Goal: Task Accomplishment & Management: Use online tool/utility

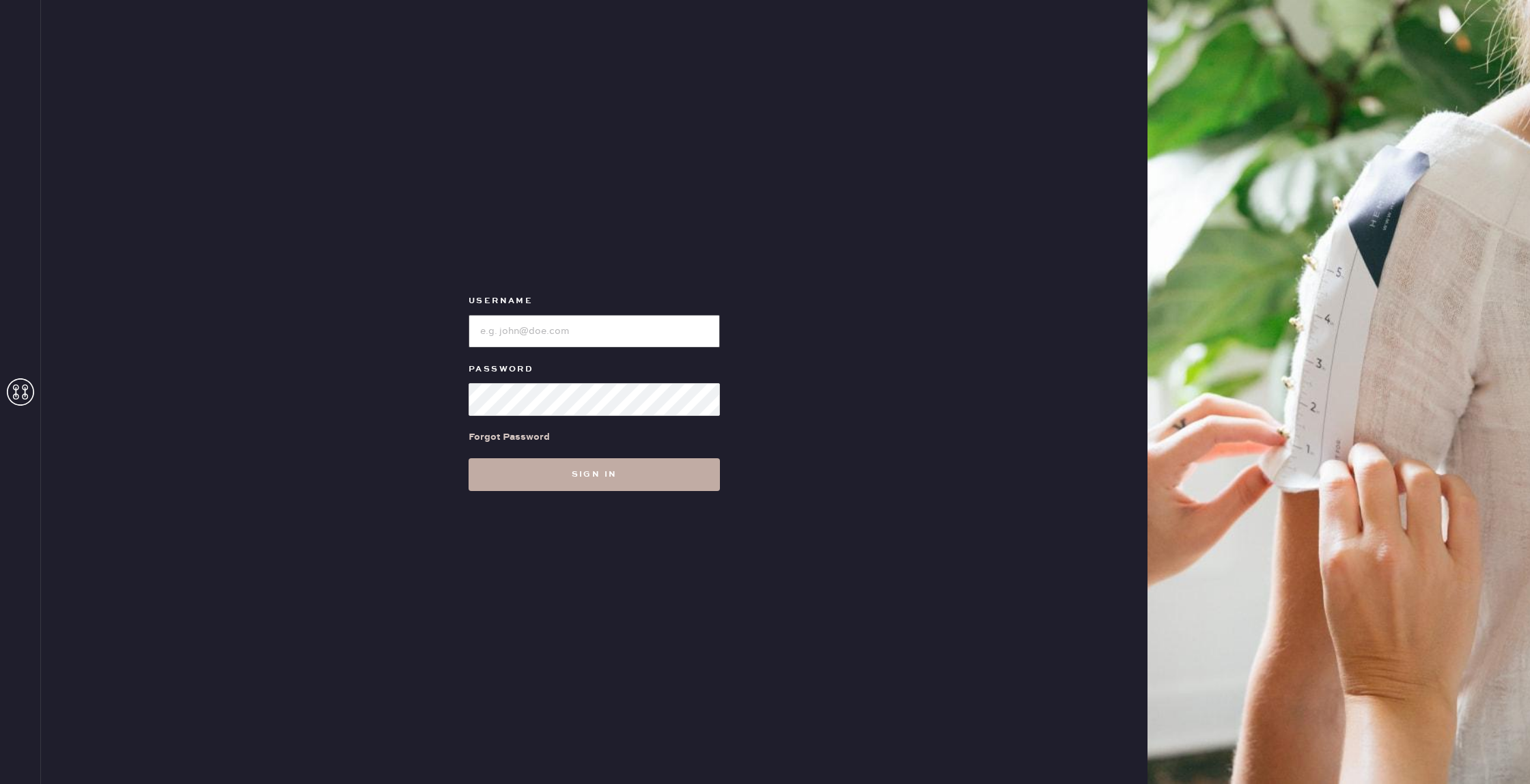
type input "reformationseattle"
click at [612, 473] on button "Sign in" at bounding box center [595, 475] width 251 height 33
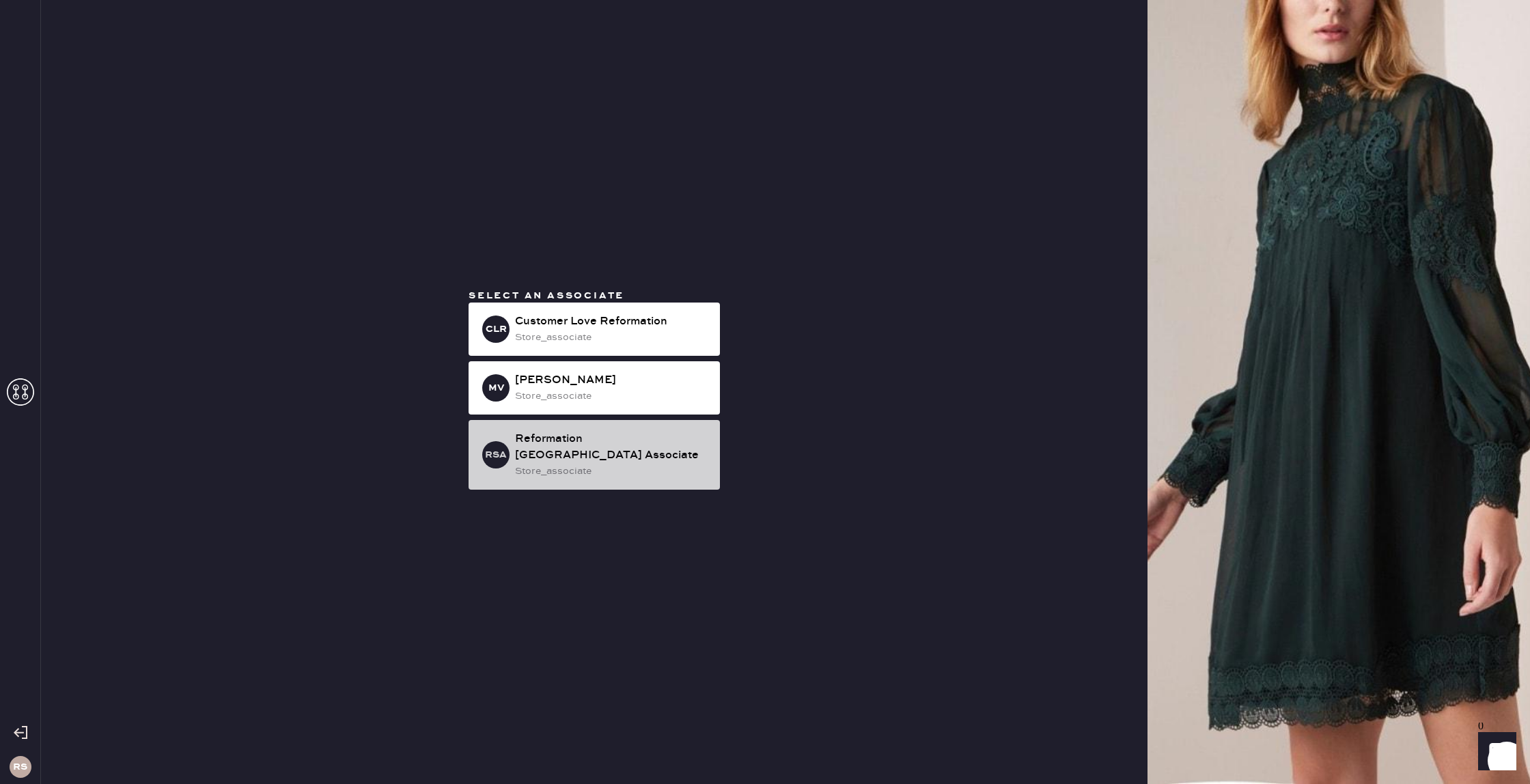
click at [601, 451] on div "Reformation [GEOGRAPHIC_DATA] Associate" at bounding box center [612, 447] width 194 height 33
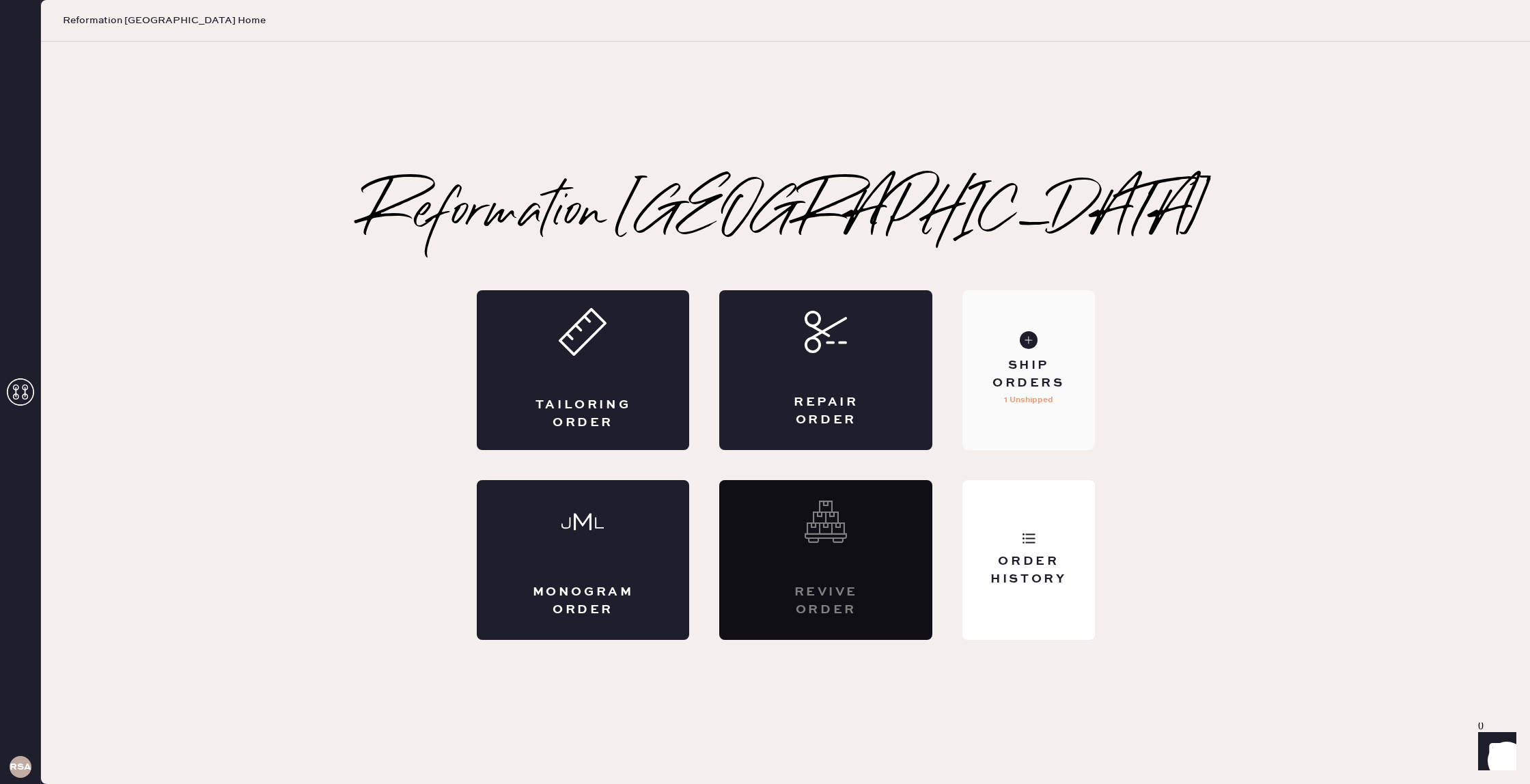
click at [1035, 338] on use at bounding box center [1028, 340] width 18 height 18
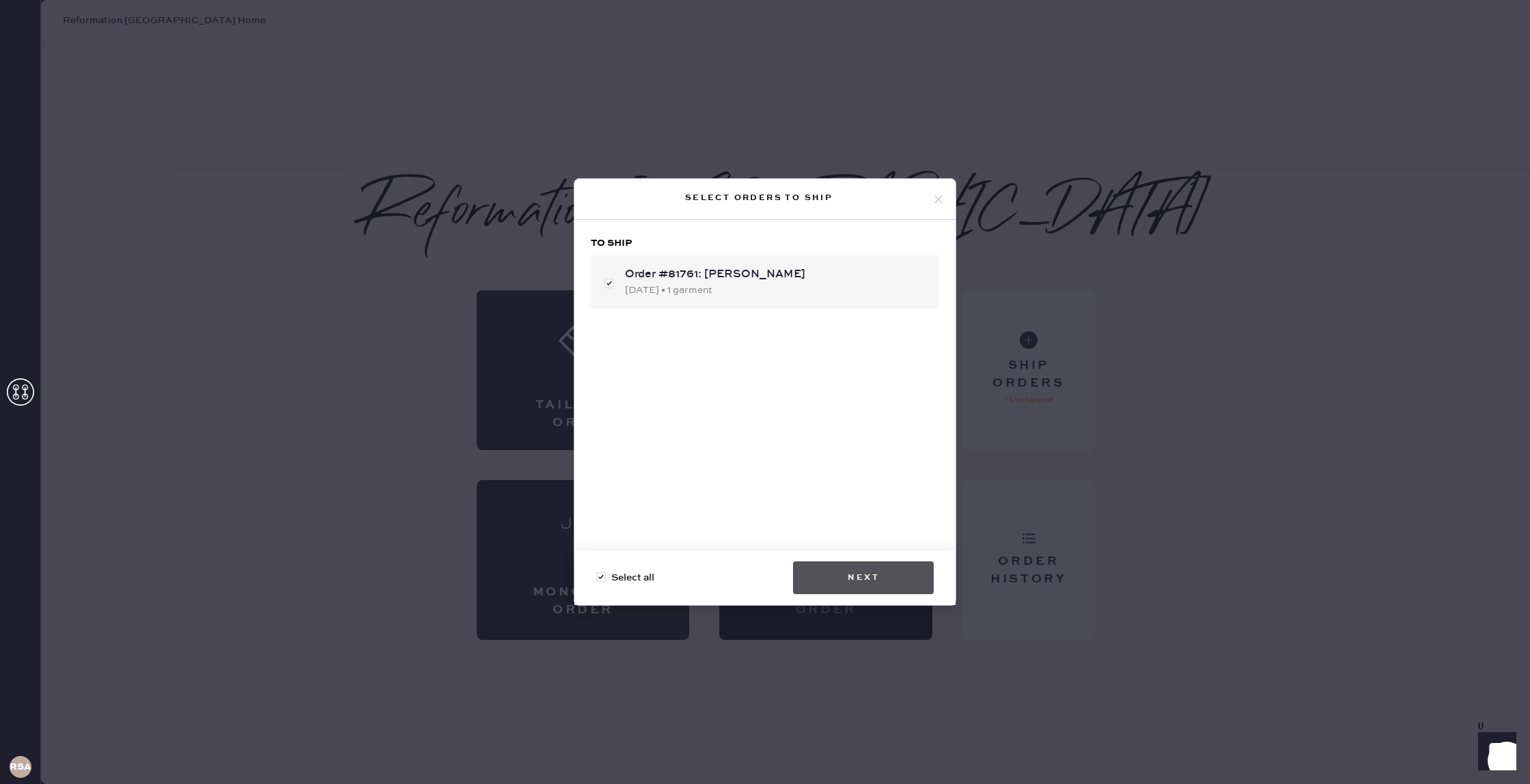
click at [886, 576] on button "Next" at bounding box center [863, 578] width 141 height 33
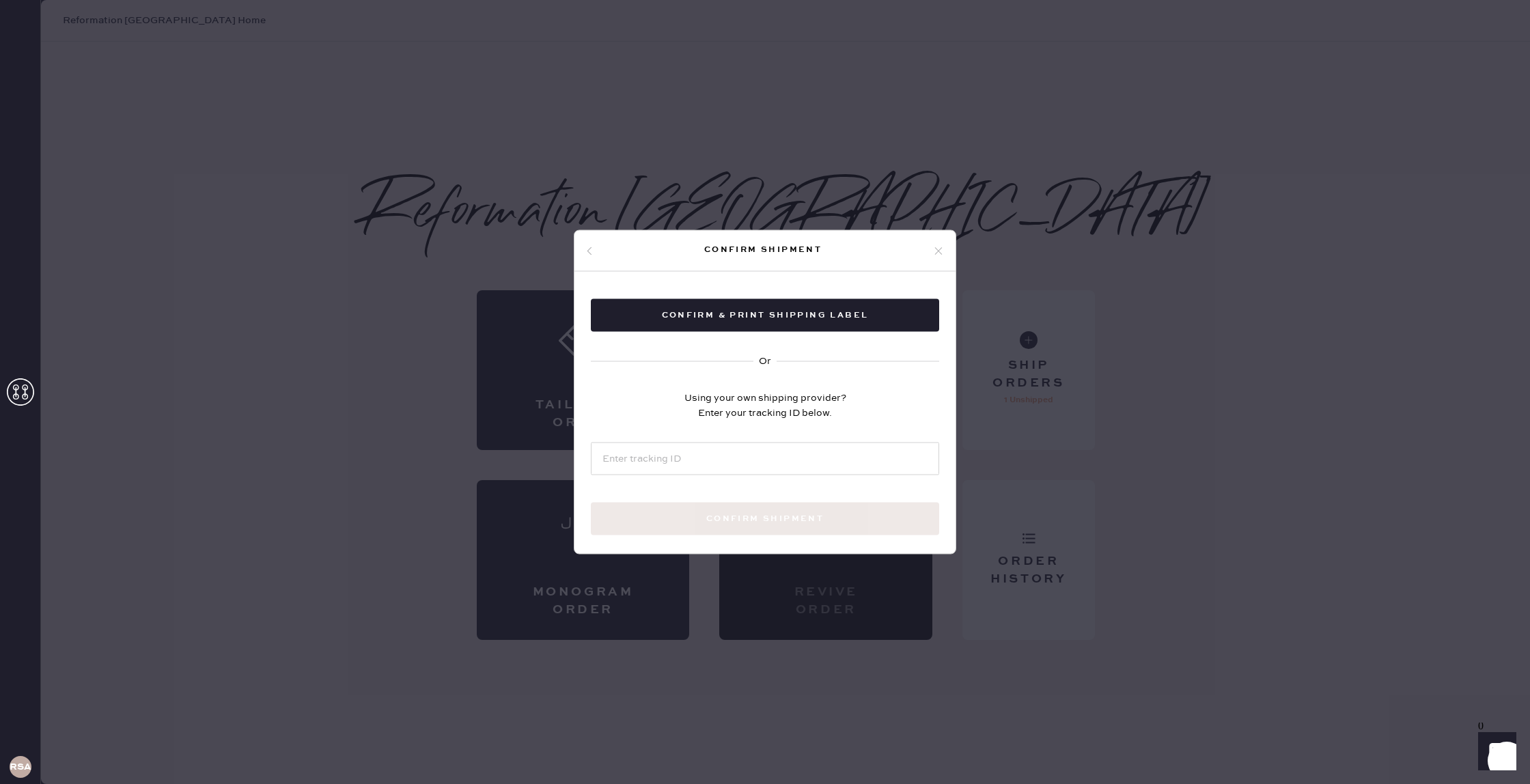
click at [588, 251] on icon at bounding box center [590, 251] width 8 height 8
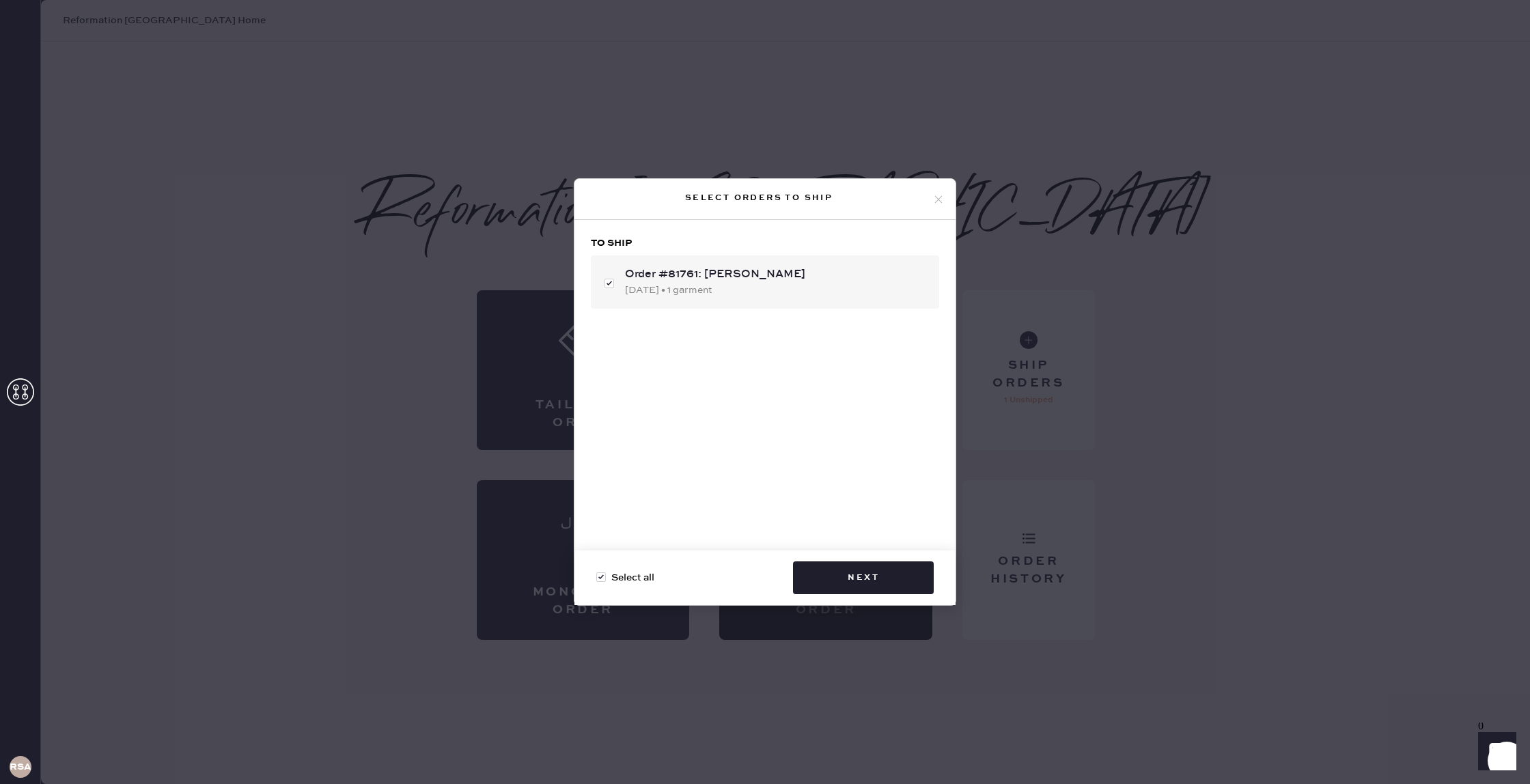
click at [934, 203] on icon at bounding box center [938, 199] width 12 height 12
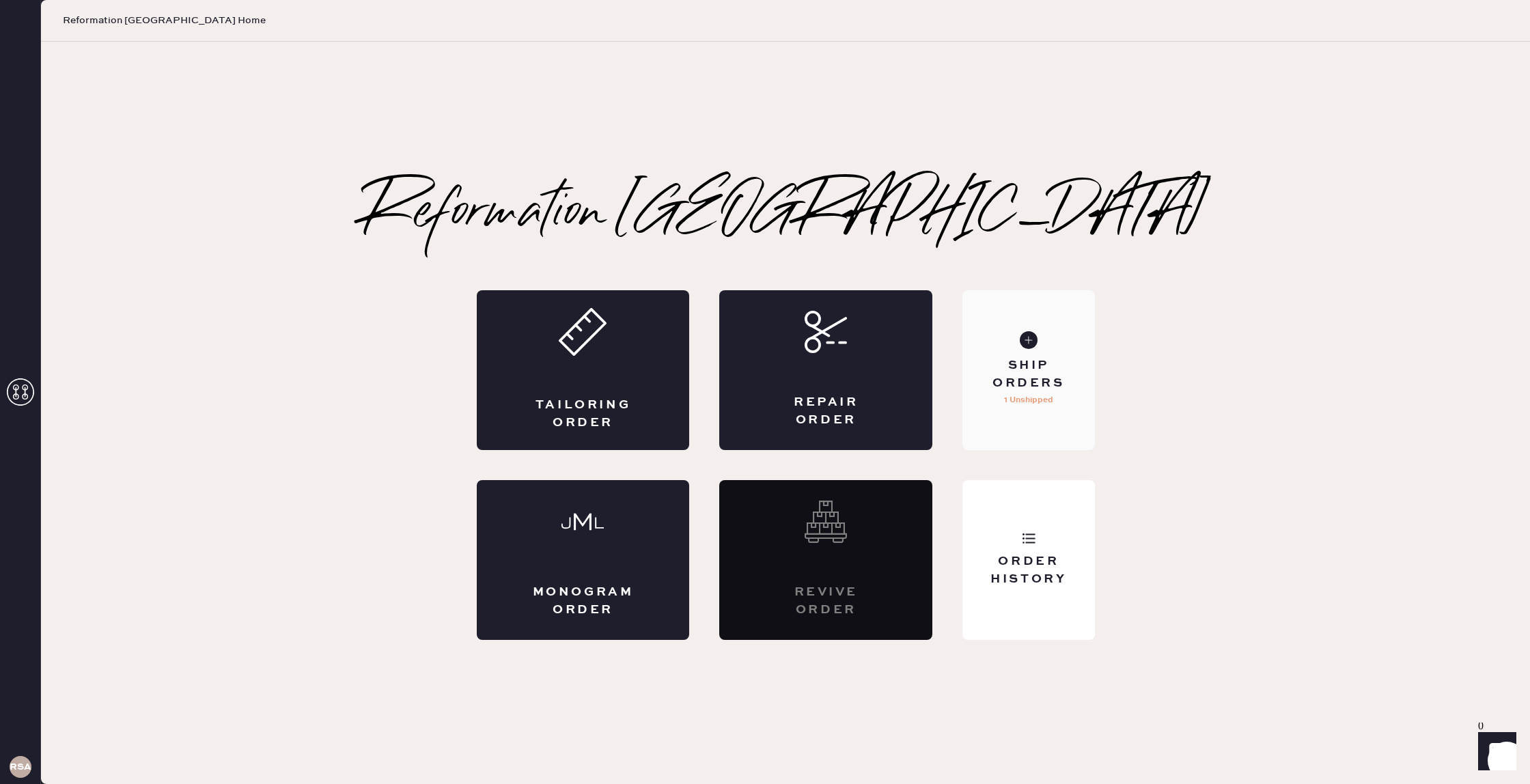
click at [1032, 354] on div "Ship Orders 1 Unshipped" at bounding box center [1028, 370] width 132 height 160
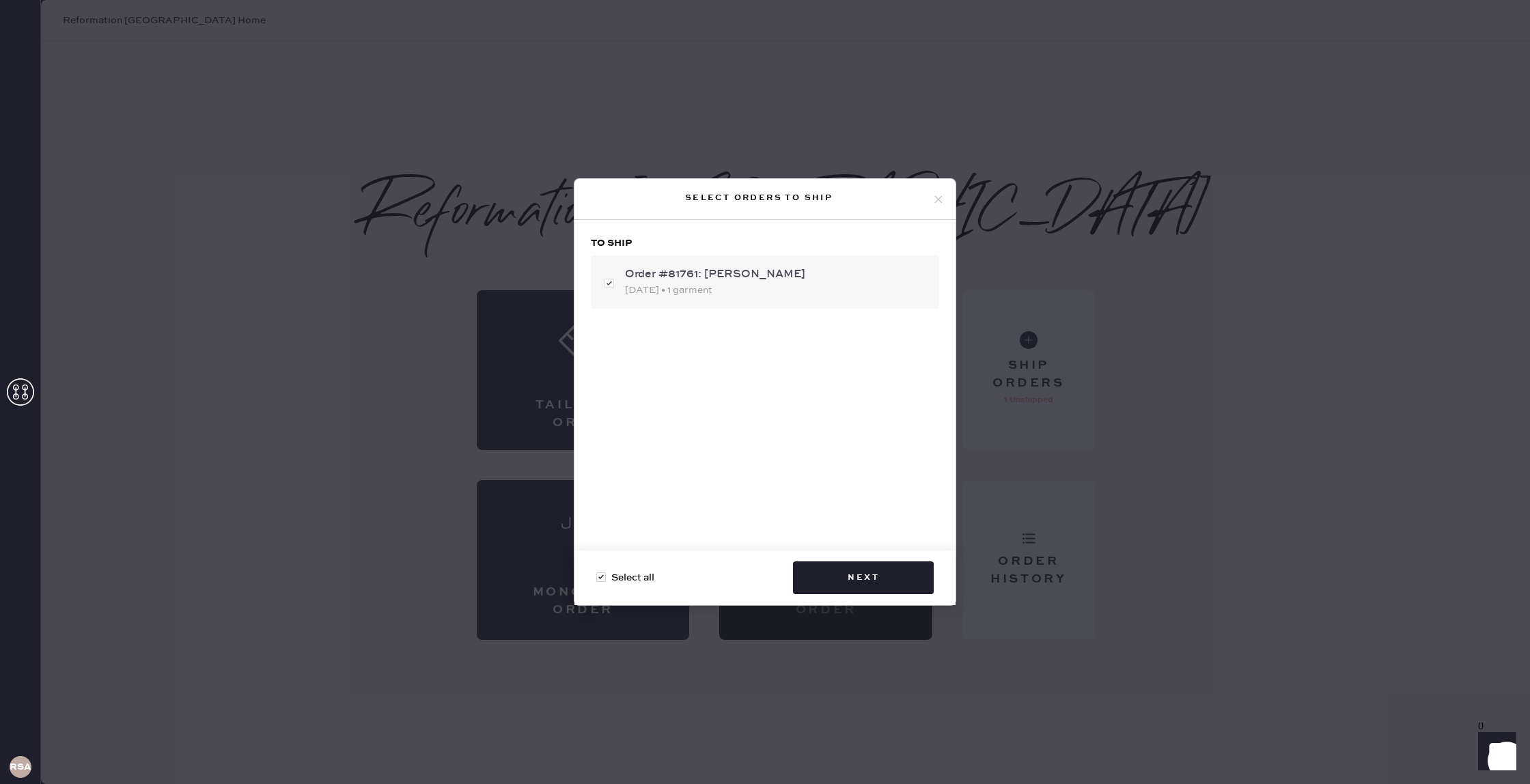
click at [723, 275] on div "Order #81761: [PERSON_NAME]" at bounding box center [777, 275] width 303 height 16
checkbox input "false"
click at [723, 275] on div "Order #81761: [PERSON_NAME]" at bounding box center [777, 275] width 303 height 16
checkbox input "true"
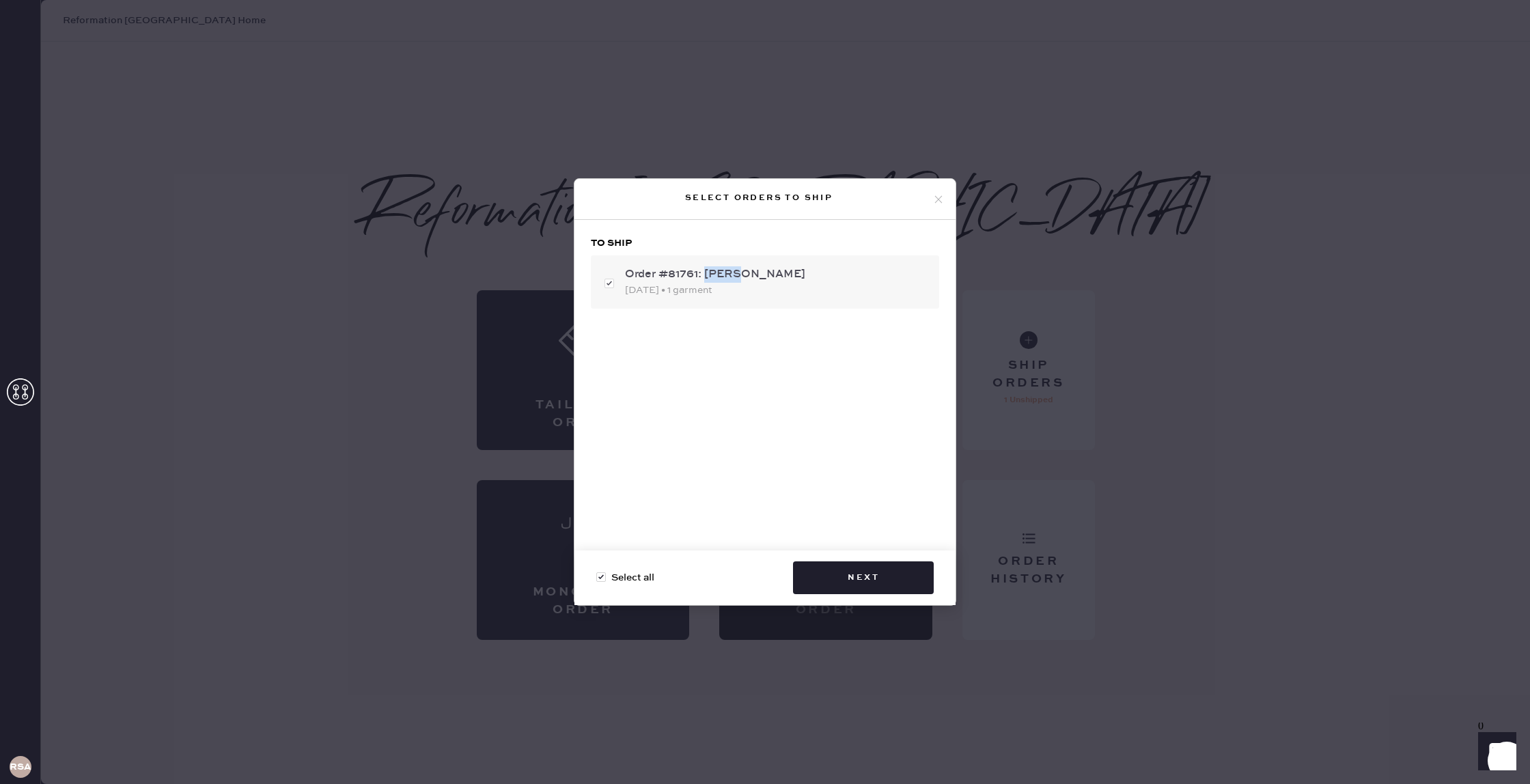
checkbox input "true"
click at [914, 212] on div "Select orders to ship" at bounding box center [765, 199] width 381 height 41
click at [936, 199] on icon at bounding box center [938, 199] width 12 height 12
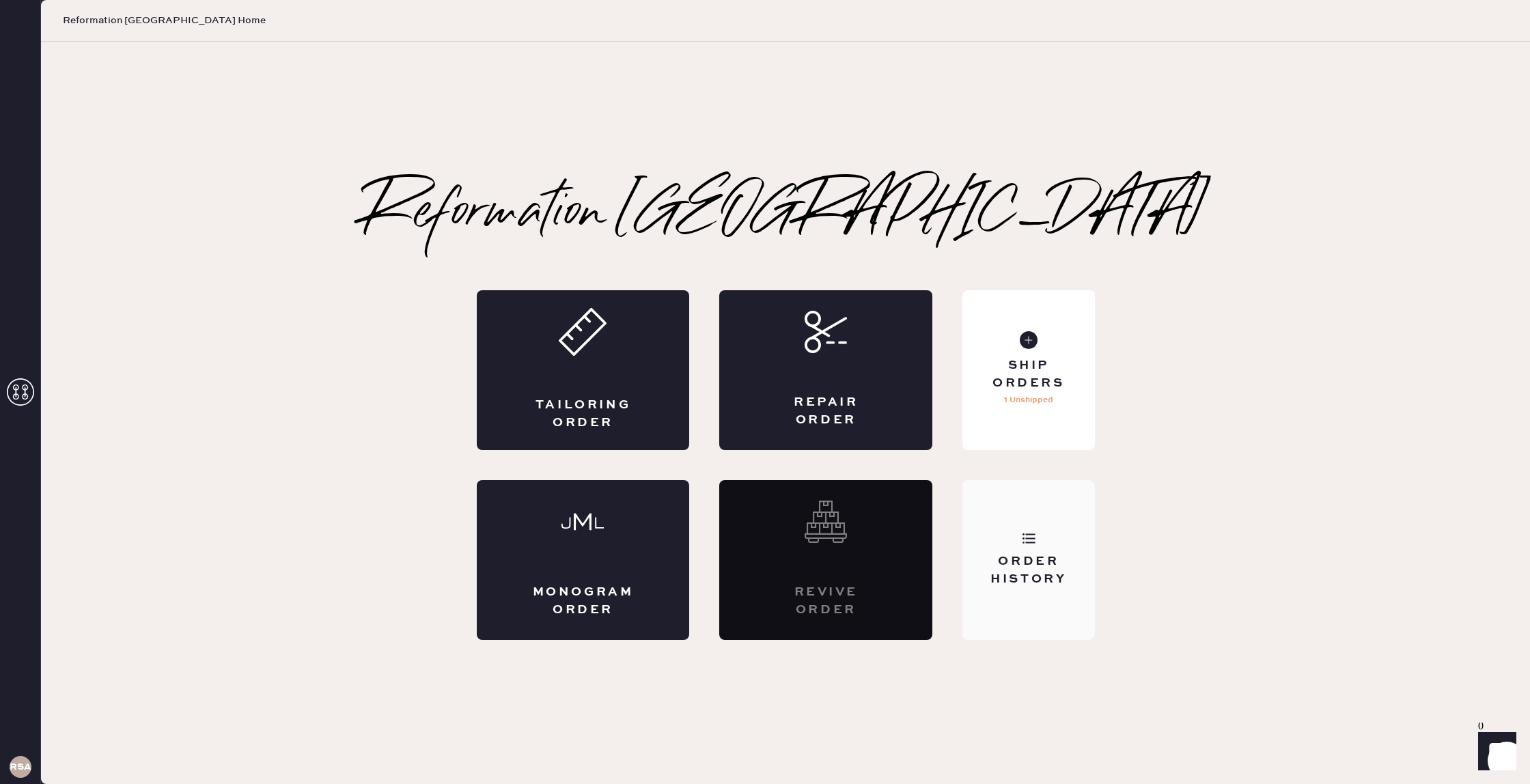
click at [1007, 557] on div "Order History" at bounding box center [1028, 570] width 110 height 34
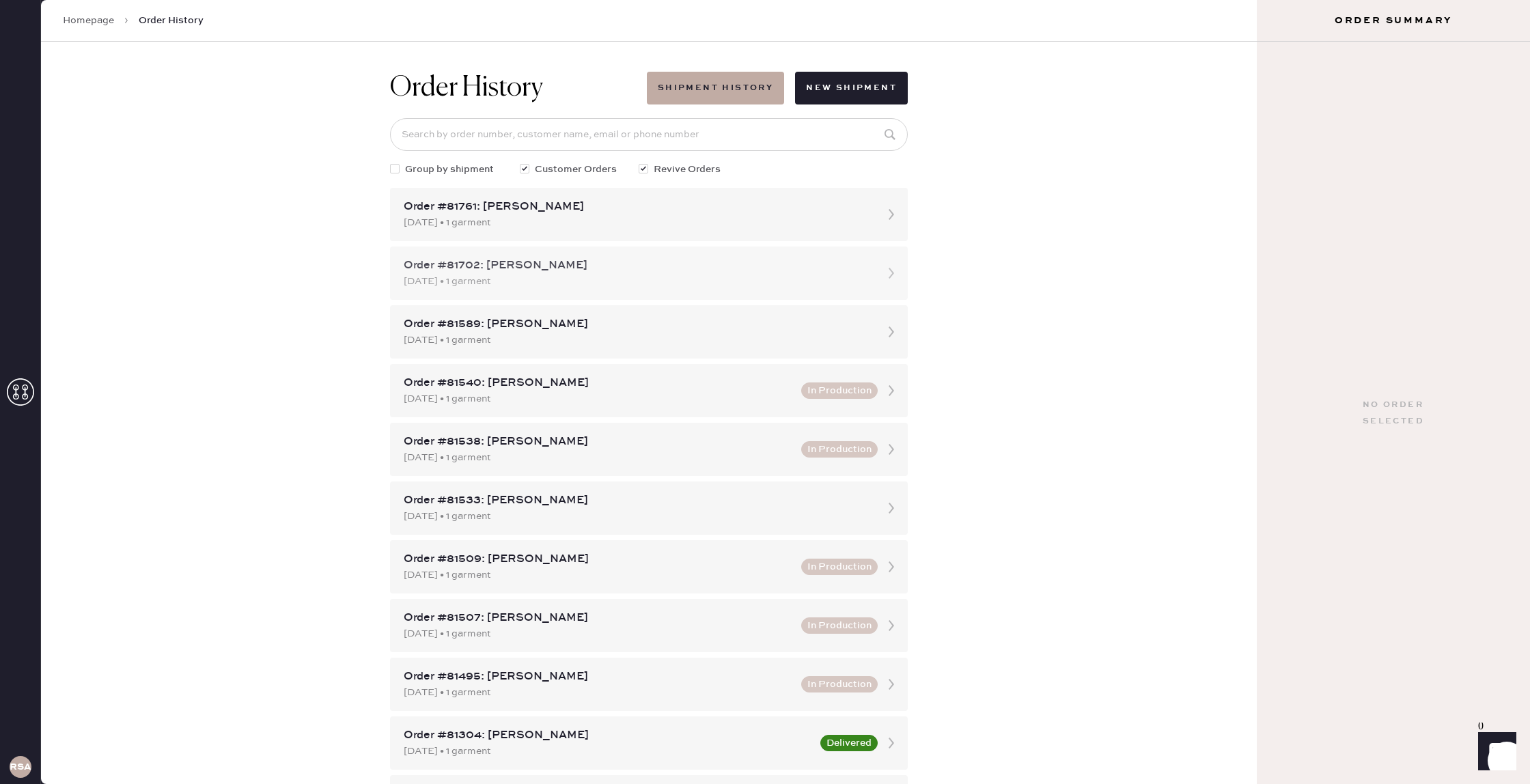
click at [784, 268] on div "Order #81702: [PERSON_NAME]" at bounding box center [637, 266] width 466 height 16
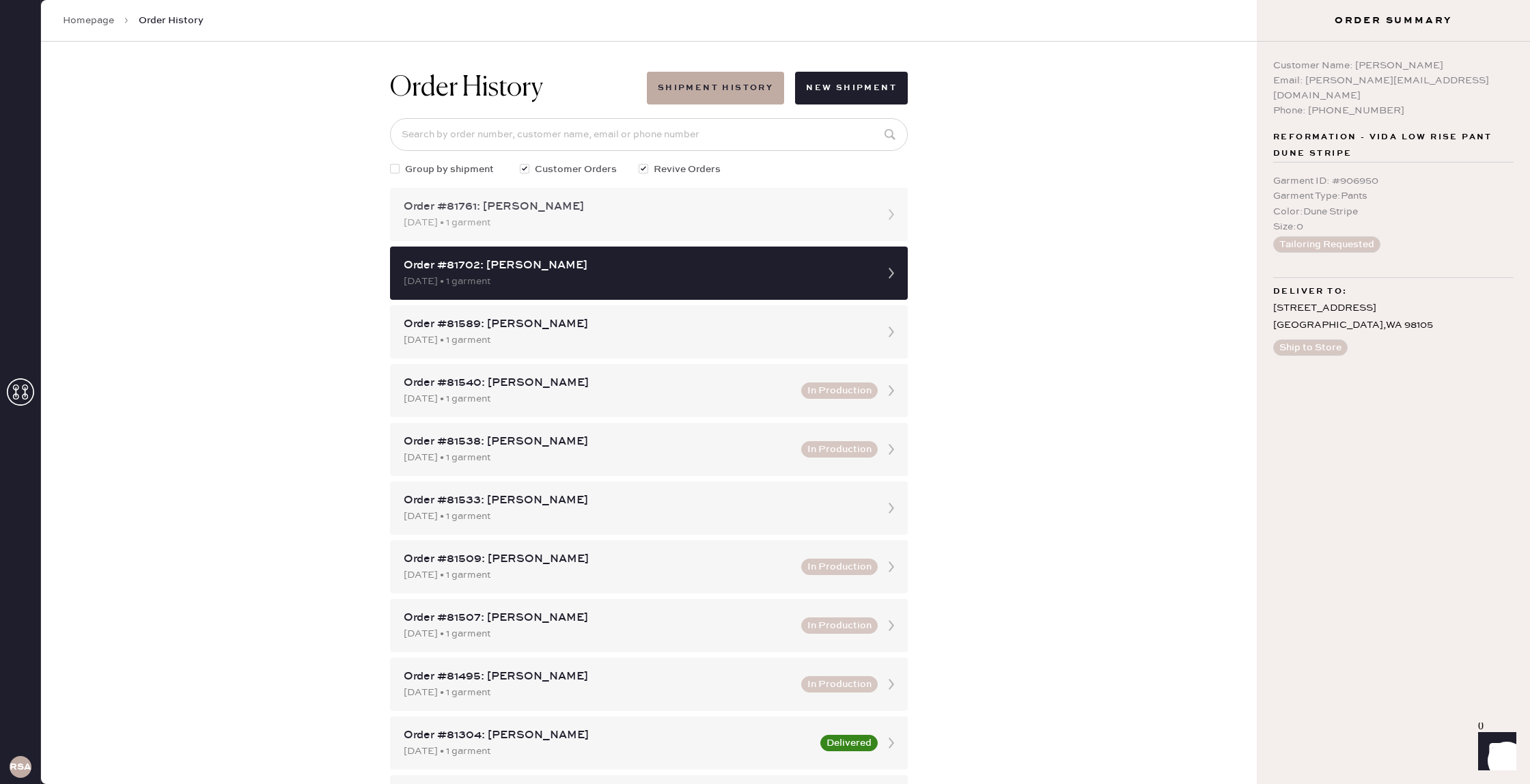
click at [877, 224] on icon at bounding box center [891, 214] width 27 height 27
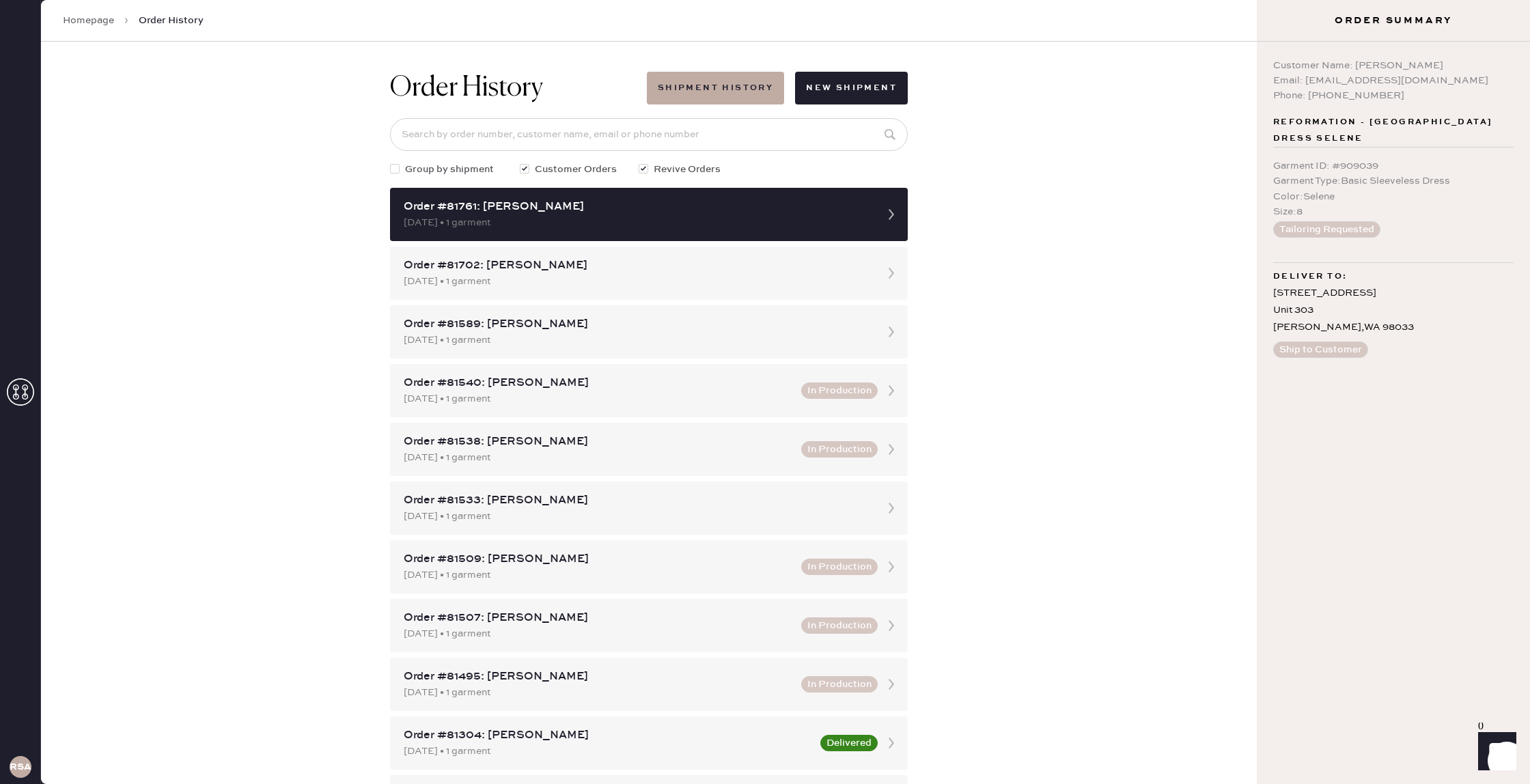
click at [108, 20] on link "Homepage" at bounding box center [88, 20] width 51 height 14
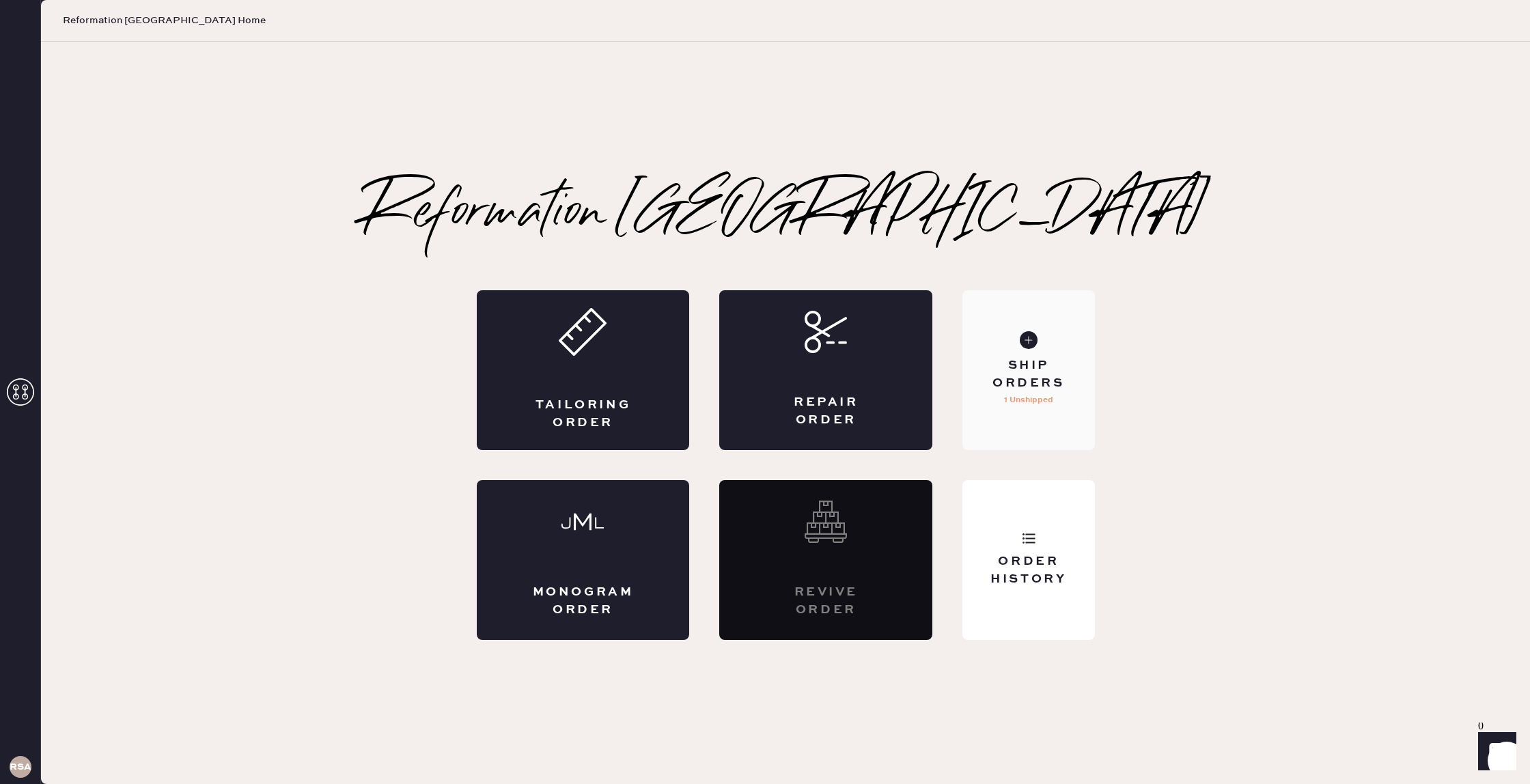
click at [1033, 336] on use at bounding box center [1028, 340] width 18 height 18
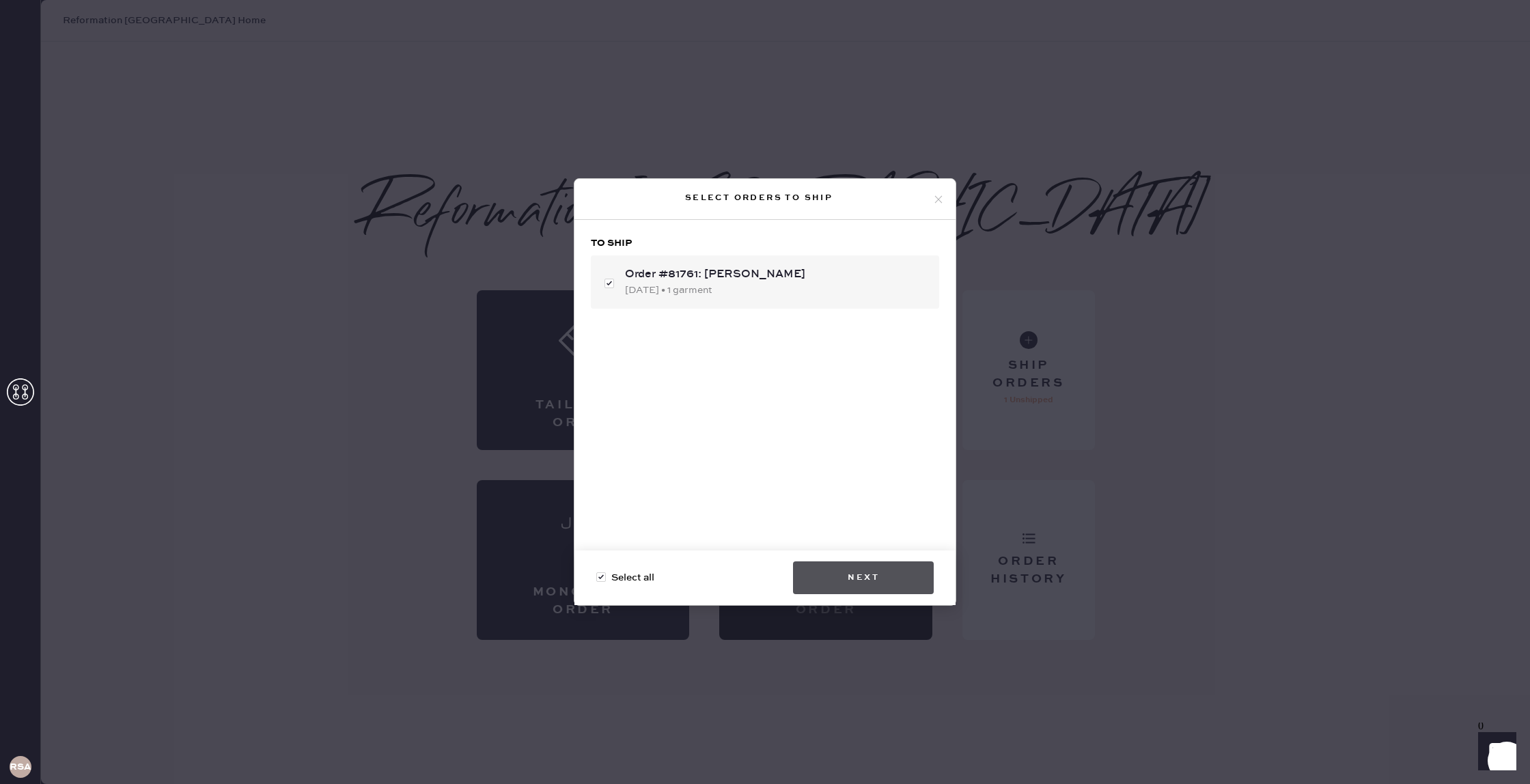
click at [886, 583] on button "Next" at bounding box center [863, 578] width 141 height 33
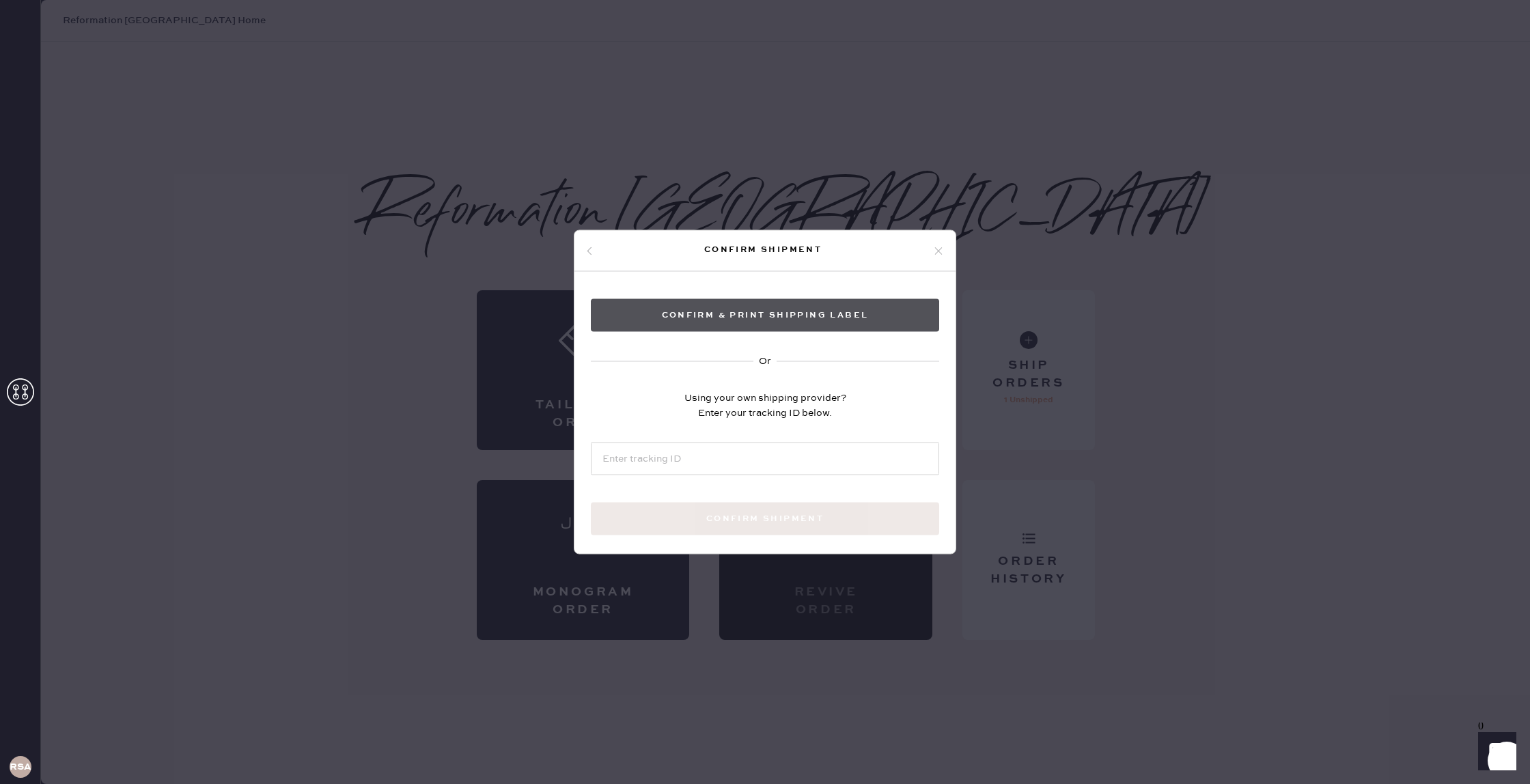
click at [770, 320] on button "Confirm & Print shipping label" at bounding box center [765, 316] width 349 height 33
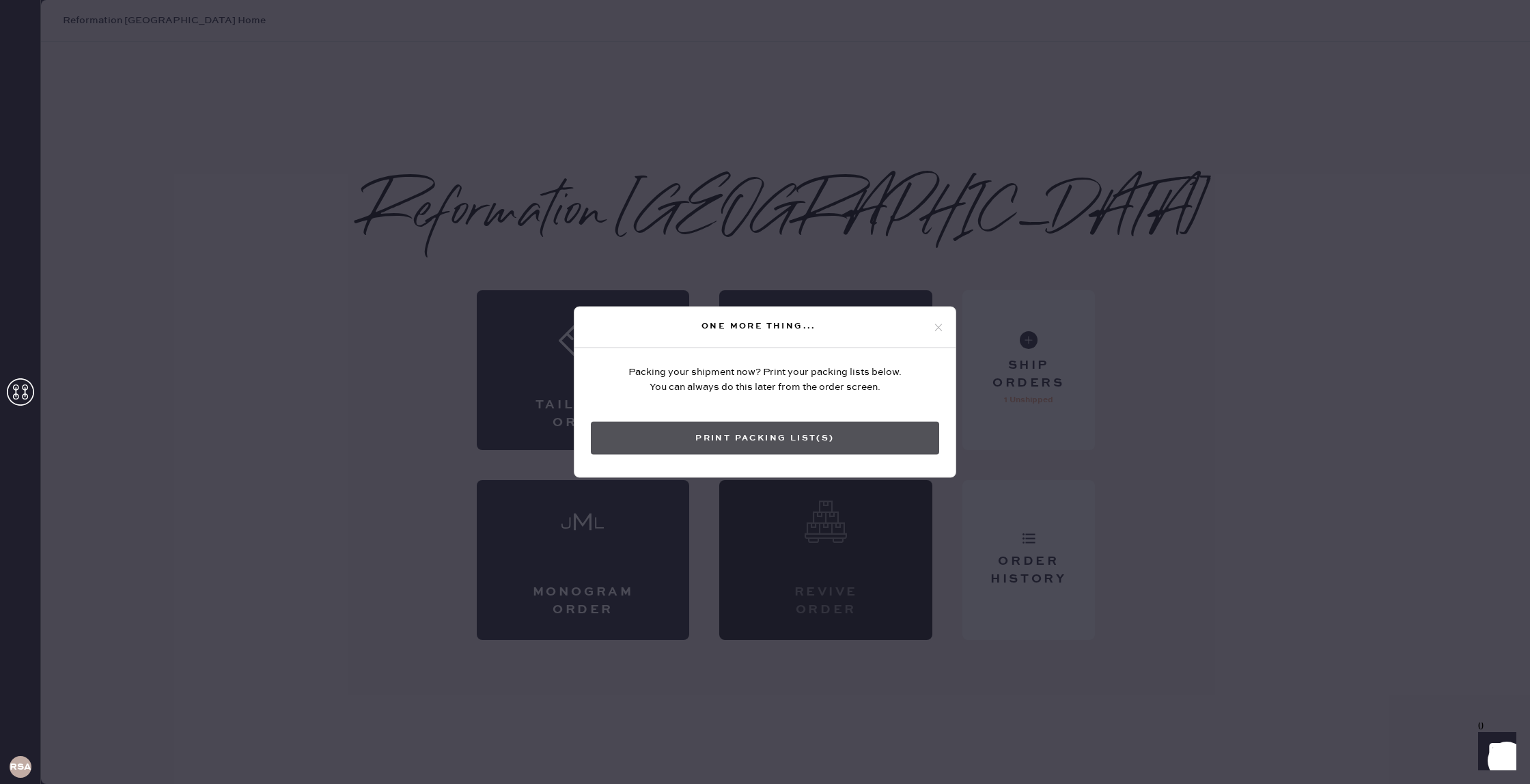
click at [766, 444] on button "Print Packing List(s)" at bounding box center [765, 438] width 349 height 33
